Goal: Check status

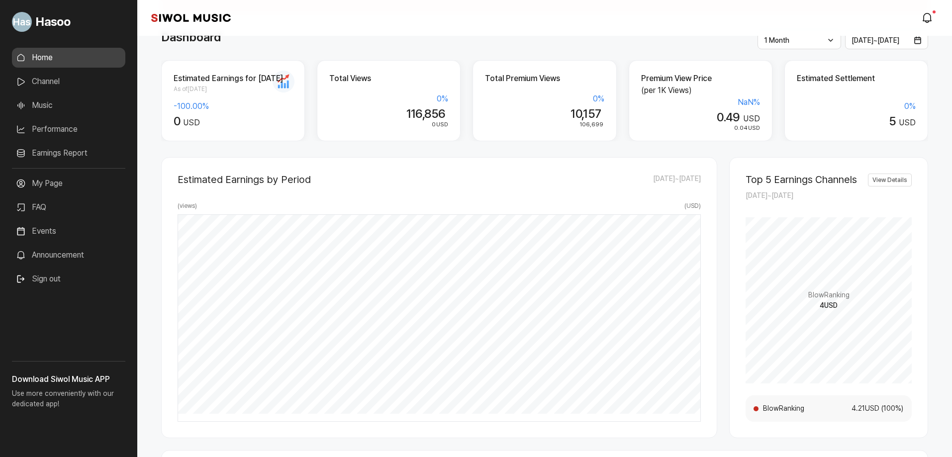
scroll to position [72, 0]
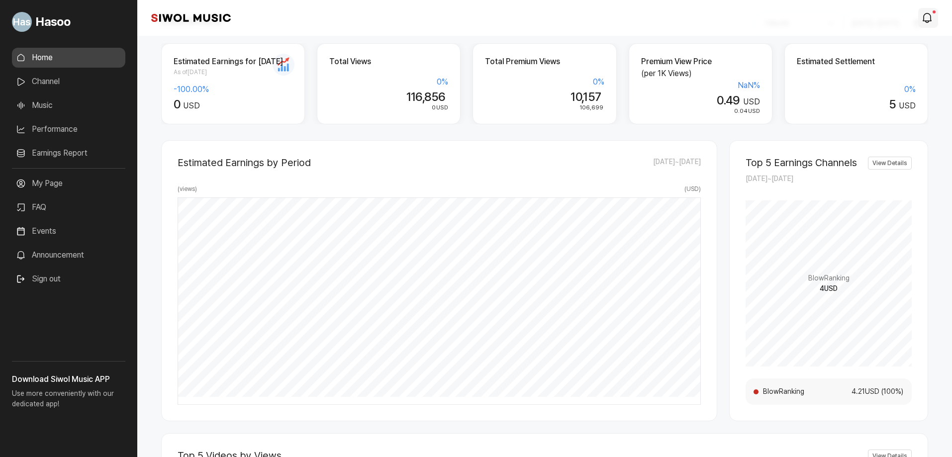
click at [929, 23] on icon "modal.notifications" at bounding box center [927, 18] width 12 height 12
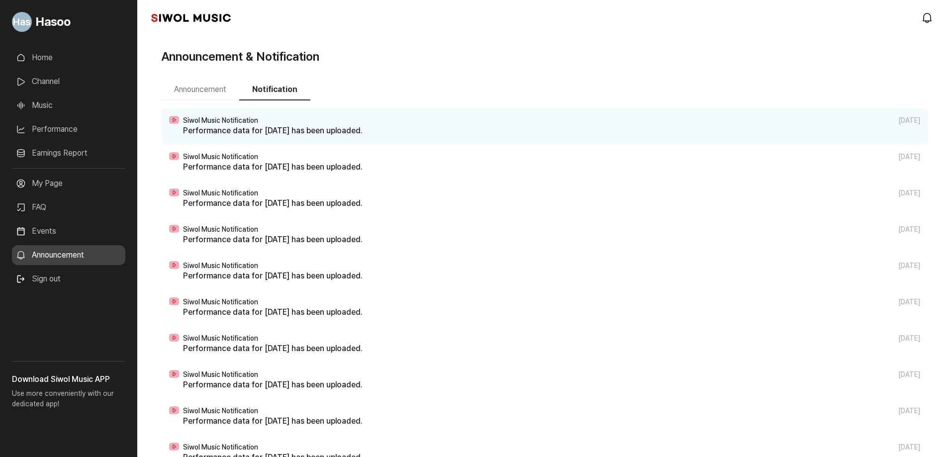
click at [272, 130] on p "Performance data for [DATE] has been uploaded." at bounding box center [551, 131] width 737 height 12
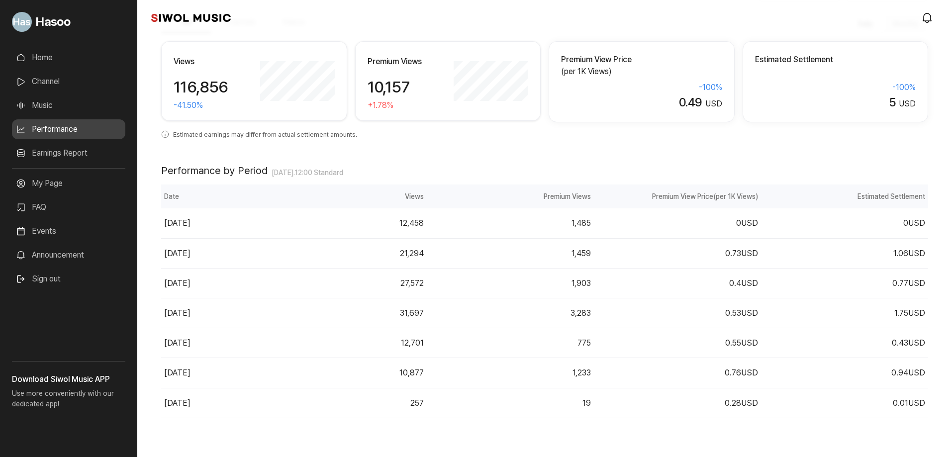
scroll to position [68, 0]
